Goal: Task Accomplishment & Management: Manage account settings

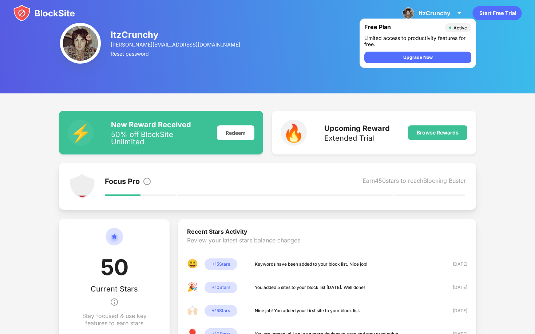
scroll to position [14, 0]
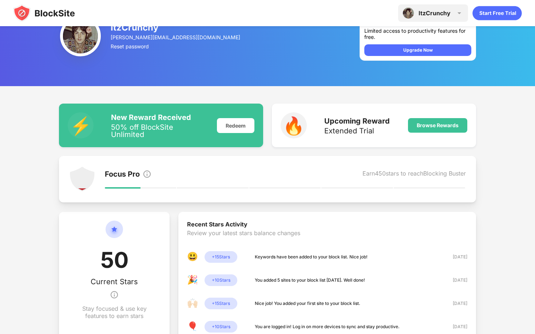
click at [438, 16] on div "ItzCrunchy" at bounding box center [434, 12] width 32 height 7
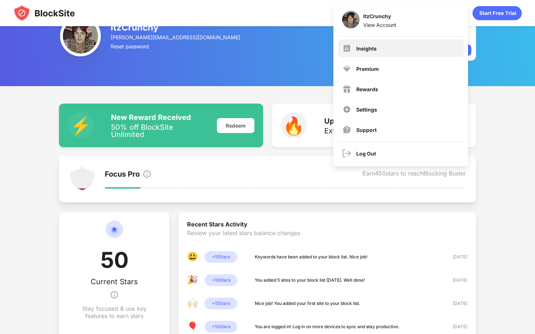
click at [412, 51] on div "Insights" at bounding box center [400, 48] width 125 height 17
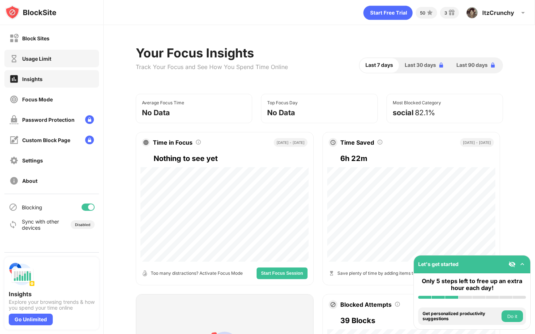
click at [55, 63] on div "Usage Limit" at bounding box center [51, 58] width 95 height 17
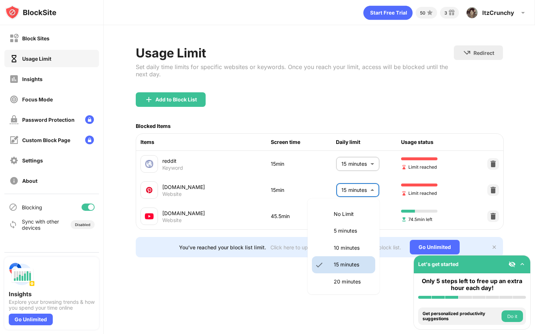
click at [368, 192] on body "Block Sites Usage Limit Insights Focus Mode Password Protection Custom Block Pa…" at bounding box center [267, 167] width 535 height 334
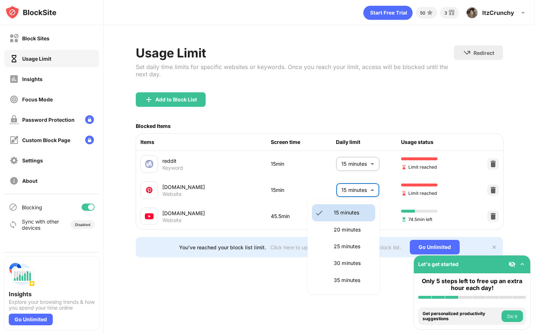
click at [347, 245] on p "25 minutes" at bounding box center [352, 247] width 37 height 8
type input "**"
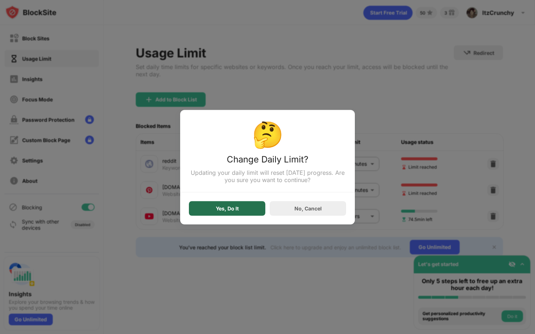
click at [224, 216] on div "Yes, Do It" at bounding box center [227, 208] width 76 height 15
